Goal: Check status: Check status

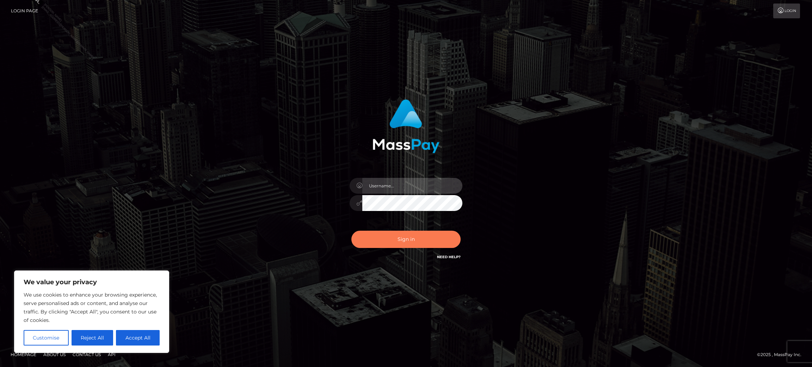
type input "Jasmine.ACE"
click at [414, 240] on button "Sign in" at bounding box center [406, 239] width 109 height 17
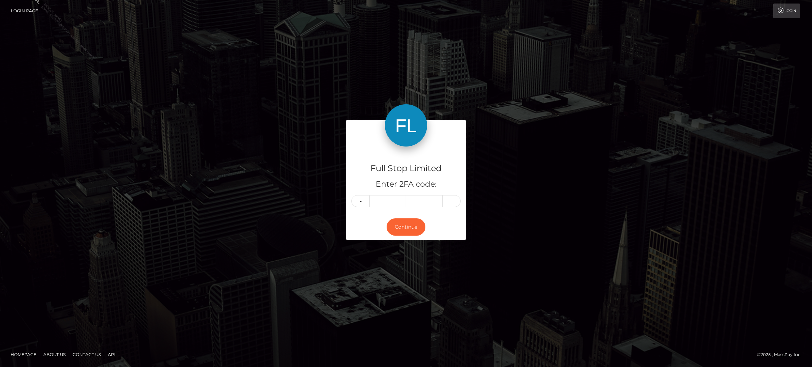
type input "1"
type input "3"
type input "6"
type input "8"
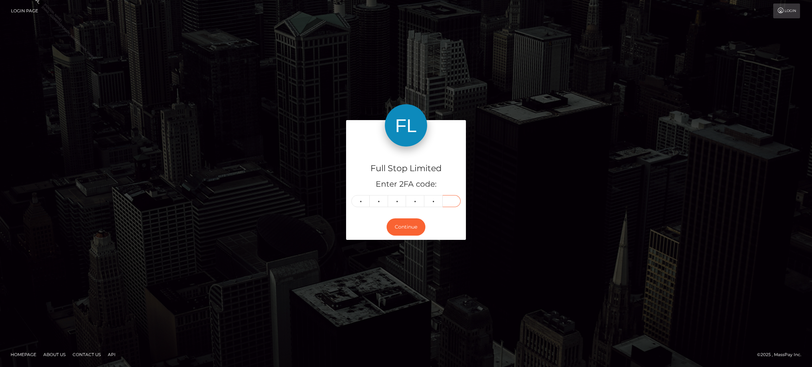
type input "0"
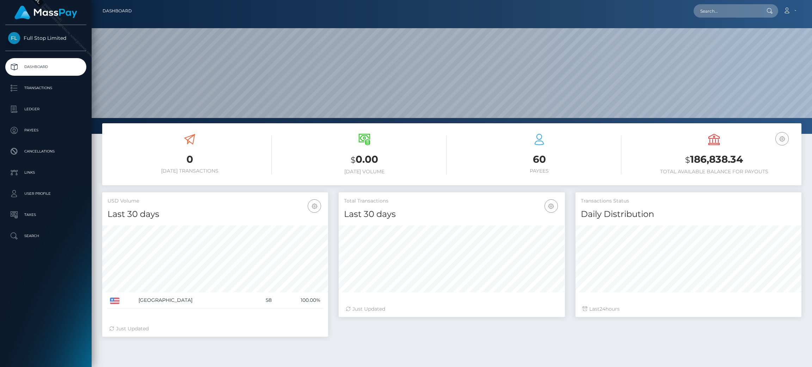
scroll to position [125, 226]
drag, startPoint x: 730, startPoint y: 163, endPoint x: 693, endPoint y: 163, distance: 36.7
click at [693, 163] on h3 "$ 186,838.34" at bounding box center [714, 160] width 164 height 14
copy h3 "86,838.34"
click at [643, 152] on div "USD Balance $ 186,838.34 Total Available Balance for Payouts" at bounding box center [714, 154] width 164 height 41
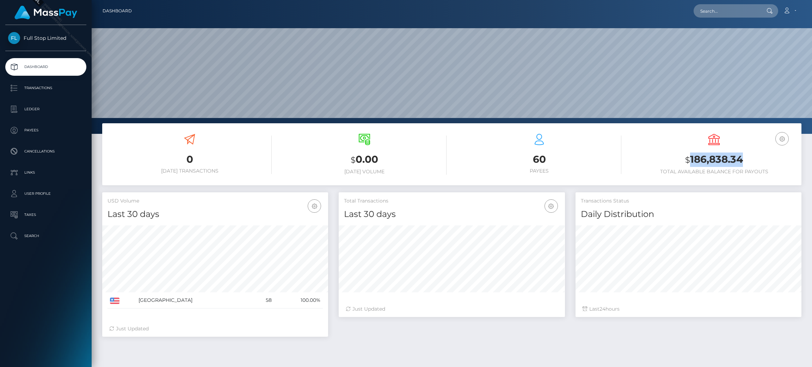
drag, startPoint x: 744, startPoint y: 159, endPoint x: 689, endPoint y: 164, distance: 55.5
click at [689, 164] on h3 "$ 186,838.34" at bounding box center [714, 160] width 164 height 14
copy h3 "186,838.34"
